Goal: Transaction & Acquisition: Purchase product/service

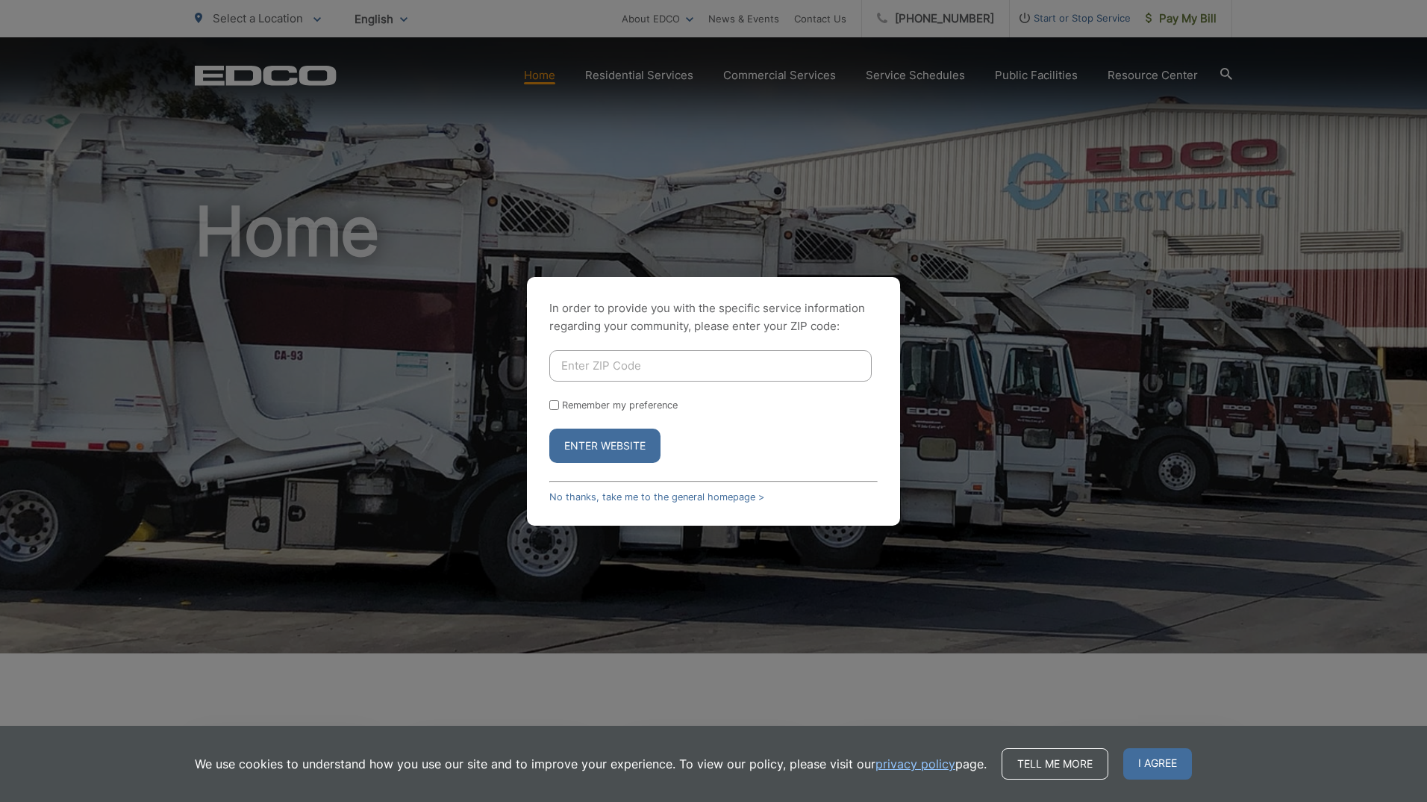
click at [625, 372] on input "Enter ZIP Code" at bounding box center [710, 365] width 322 height 31
type input "92025"
click at [553, 405] on input "Remember my preference" at bounding box center [554, 405] width 10 height 10
checkbox input "true"
click at [583, 443] on button "Enter Website" at bounding box center [604, 445] width 111 height 34
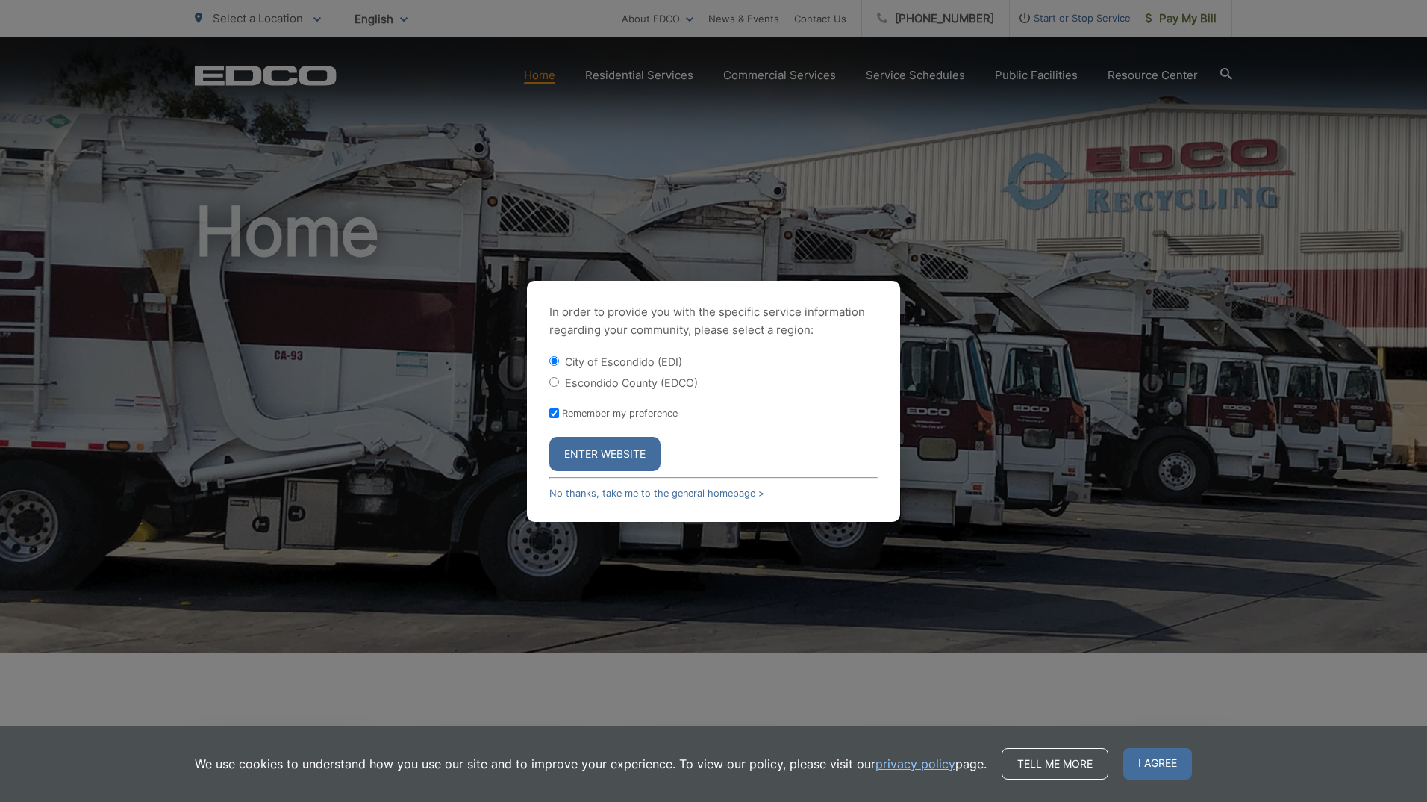
click at [555, 378] on input "Escondido County (EDCO)" at bounding box center [554, 382] width 10 height 10
radio input "true"
click at [598, 453] on button "Enter Website" at bounding box center [604, 454] width 111 height 34
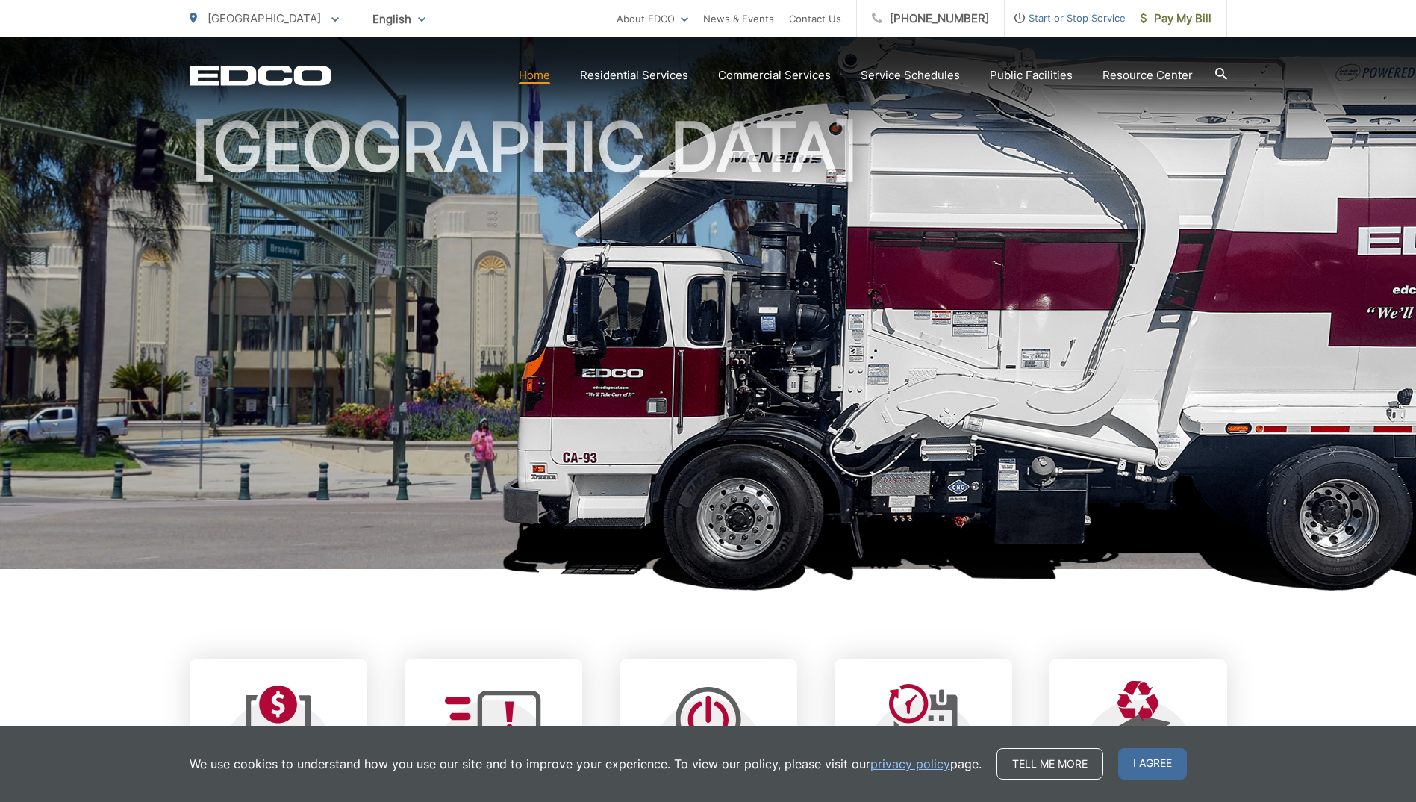
scroll to position [149, 0]
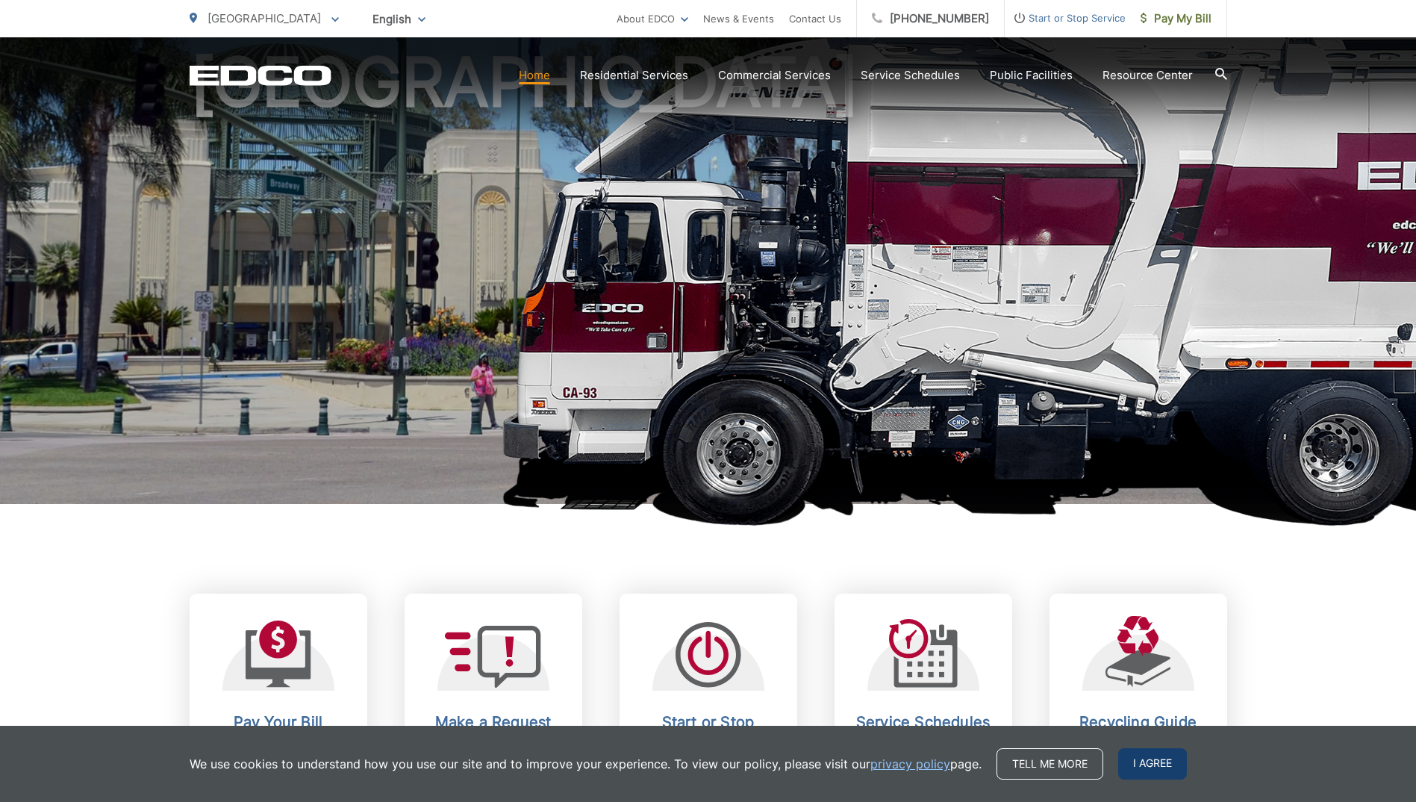
click at [1155, 749] on span "I agree" at bounding box center [1152, 763] width 69 height 31
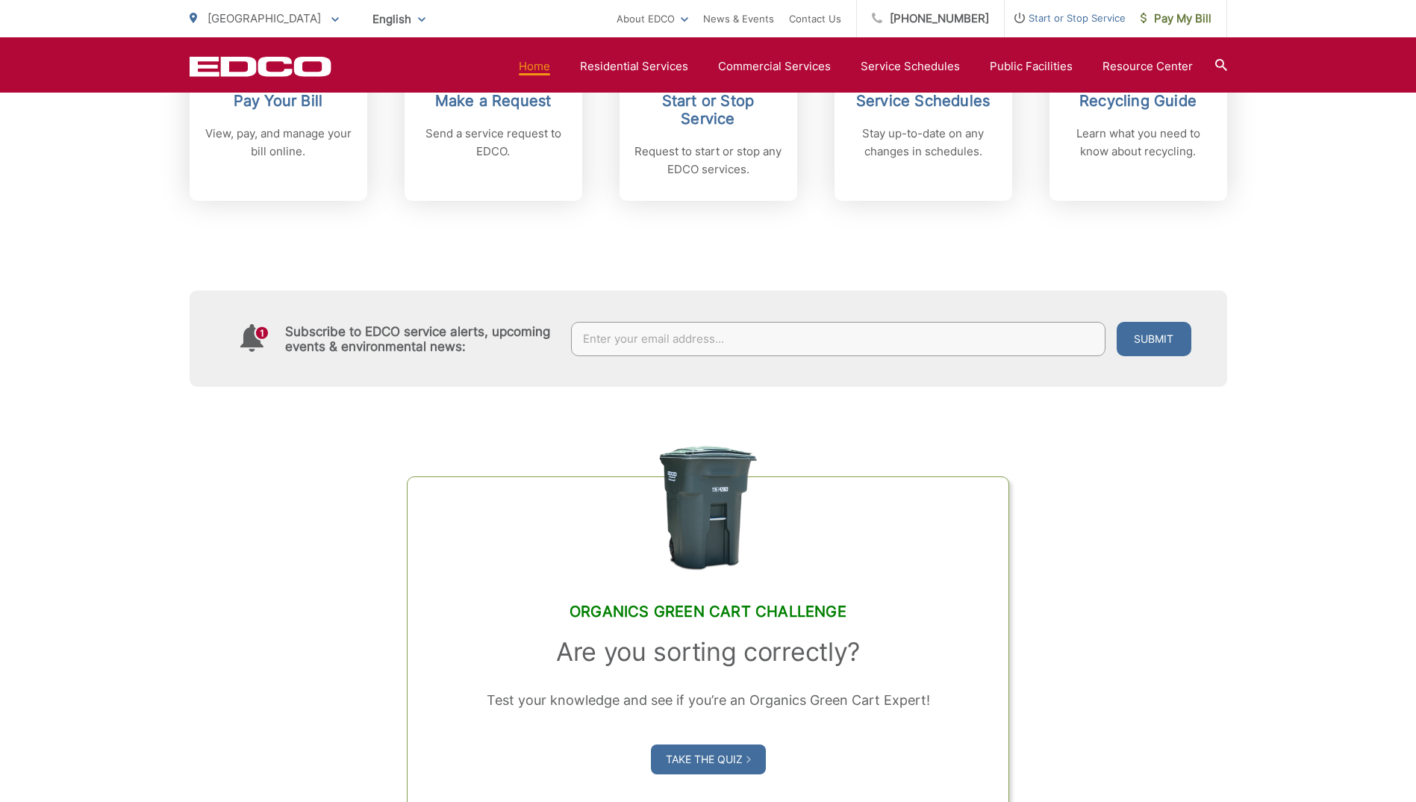
scroll to position [672, 0]
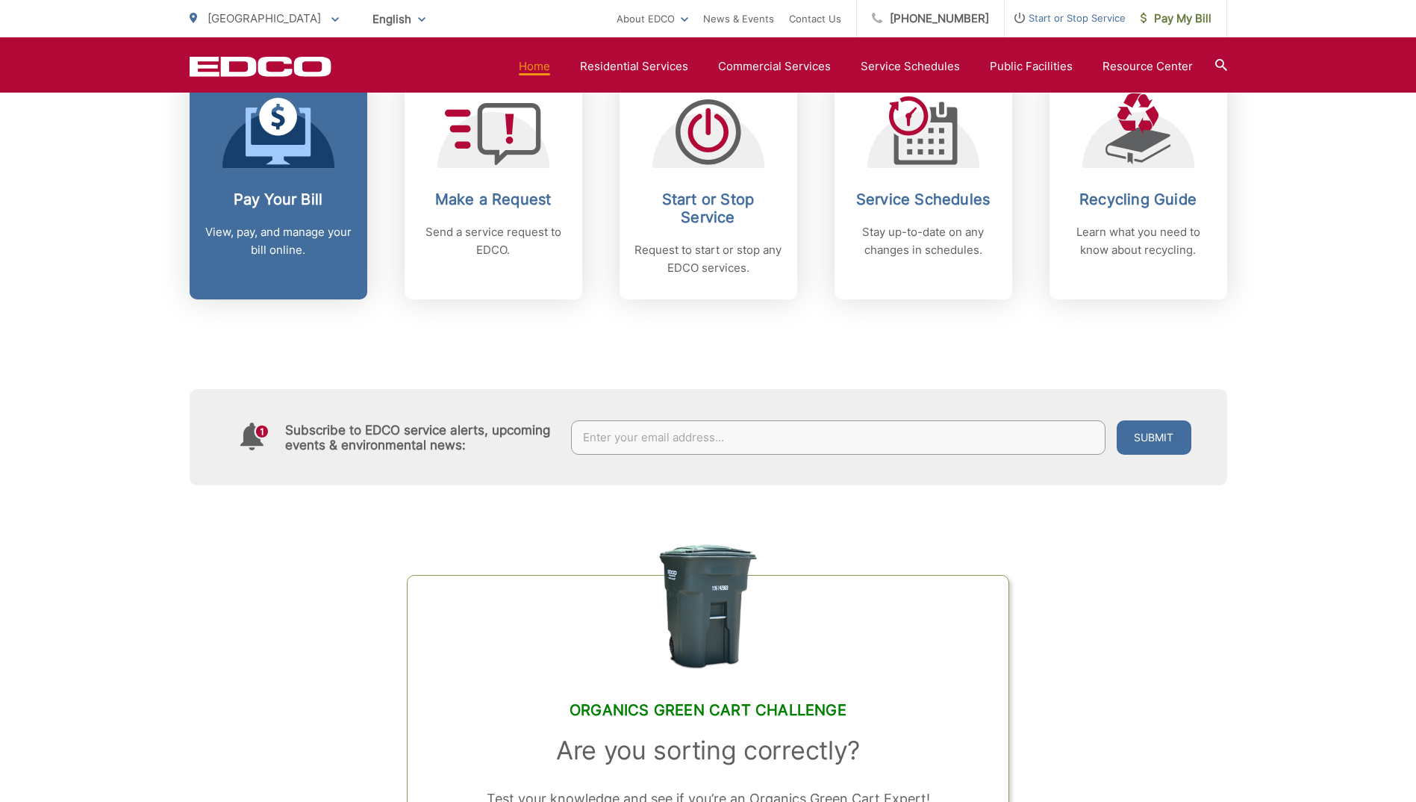
click at [297, 155] on icon at bounding box center [278, 135] width 65 height 57
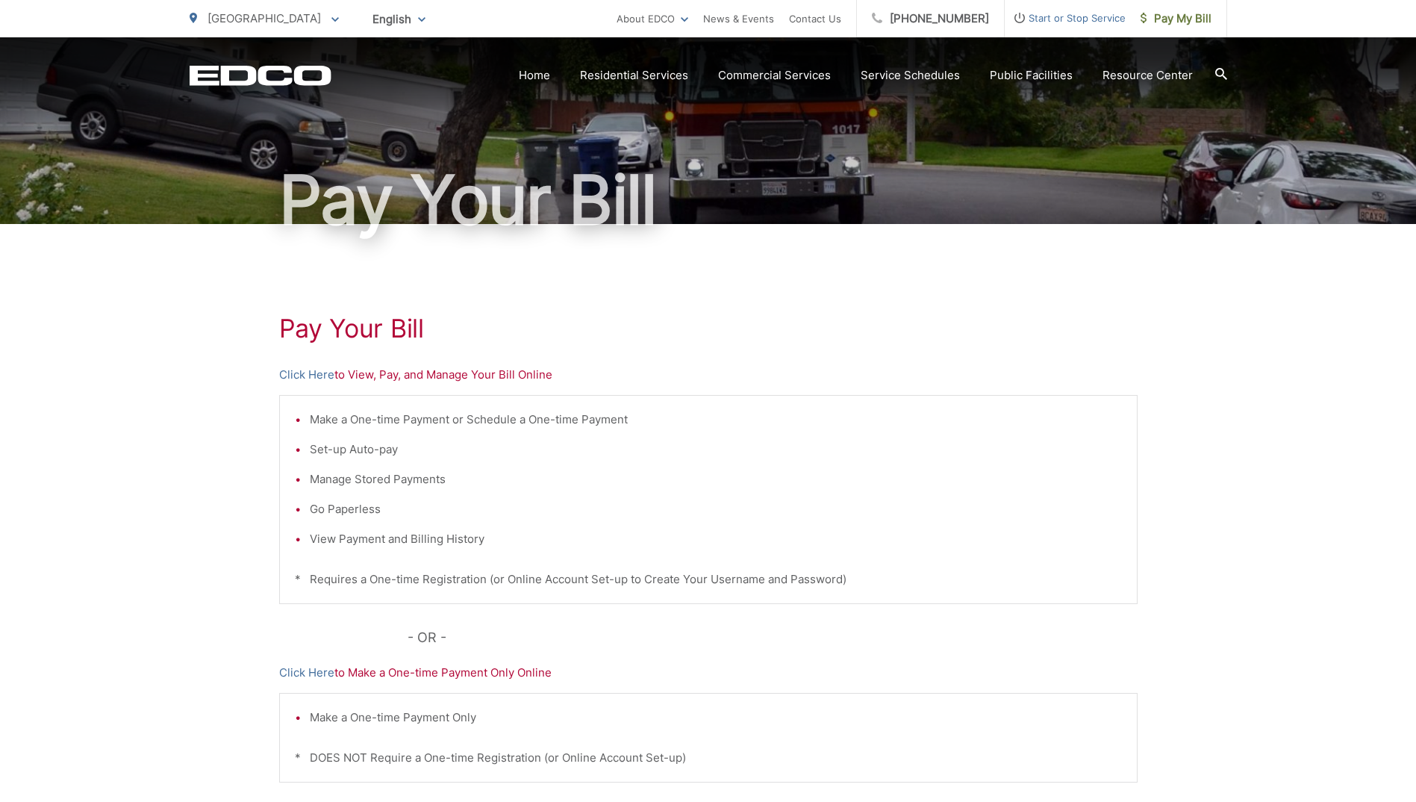
scroll to position [149, 0]
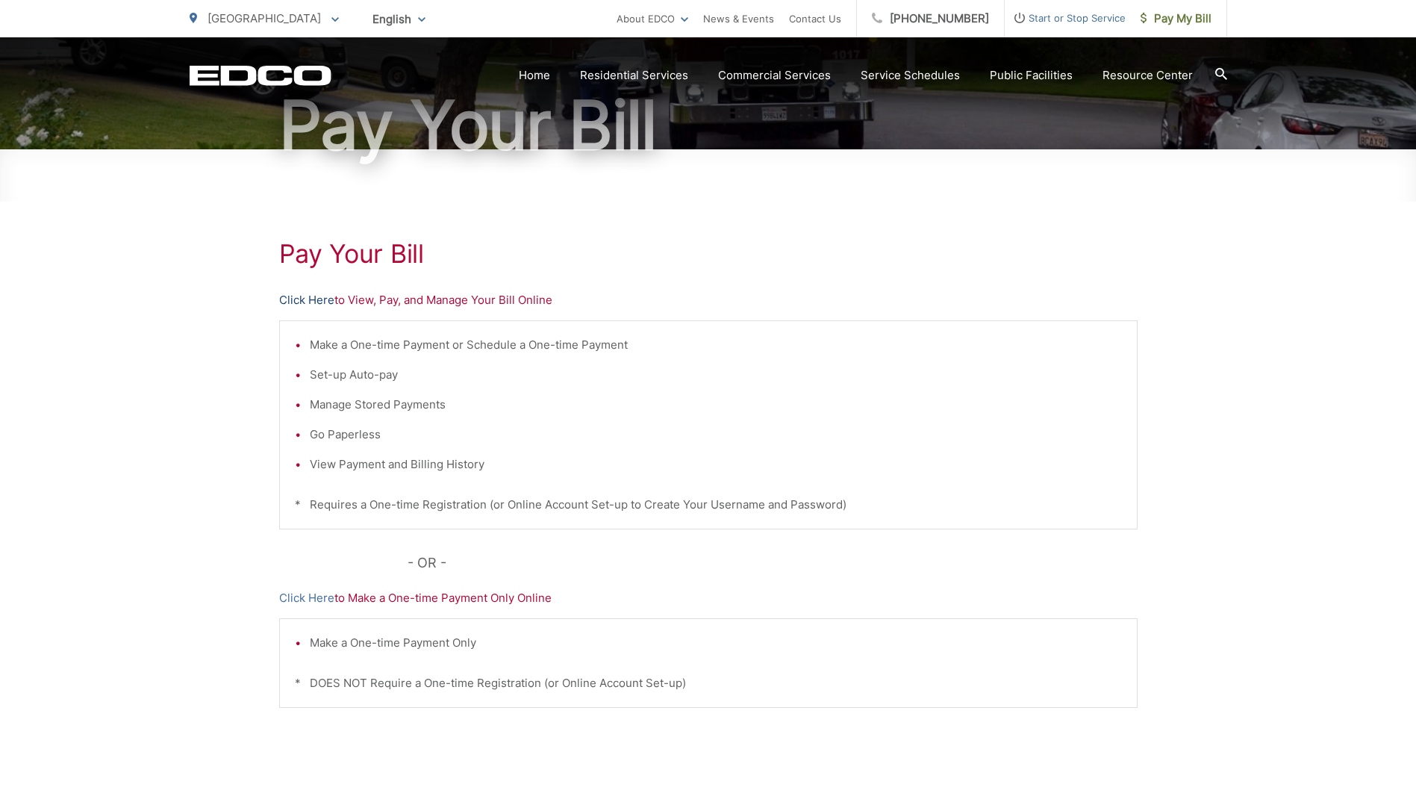
click at [319, 299] on link "Click Here" at bounding box center [306, 300] width 55 height 18
